Goal: Transaction & Acquisition: Purchase product/service

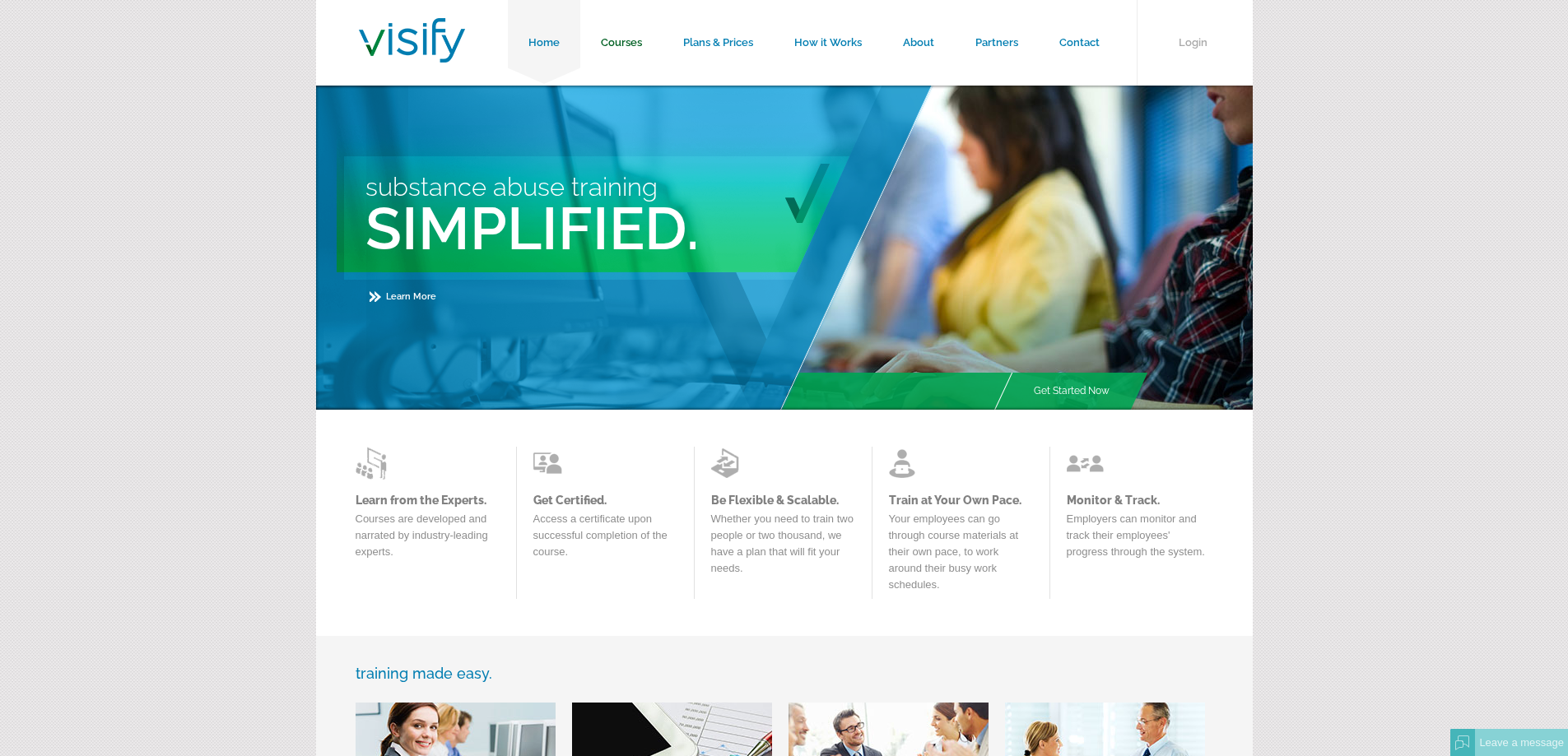
click at [623, 44] on link "Courses" at bounding box center [622, 42] width 82 height 85
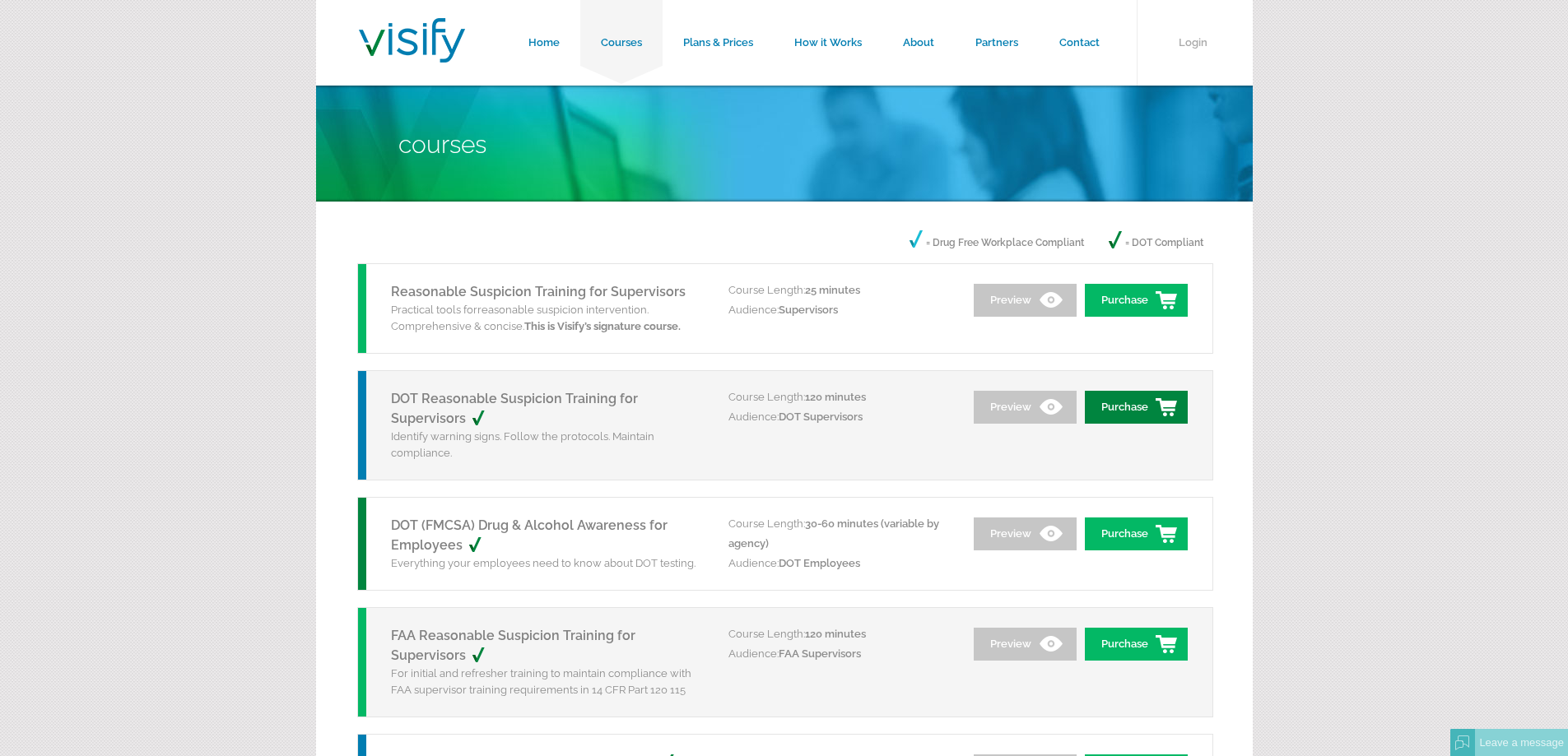
click at [1136, 399] on link "Purchase" at bounding box center [1136, 407] width 103 height 33
